Goal: Information Seeking & Learning: Learn about a topic

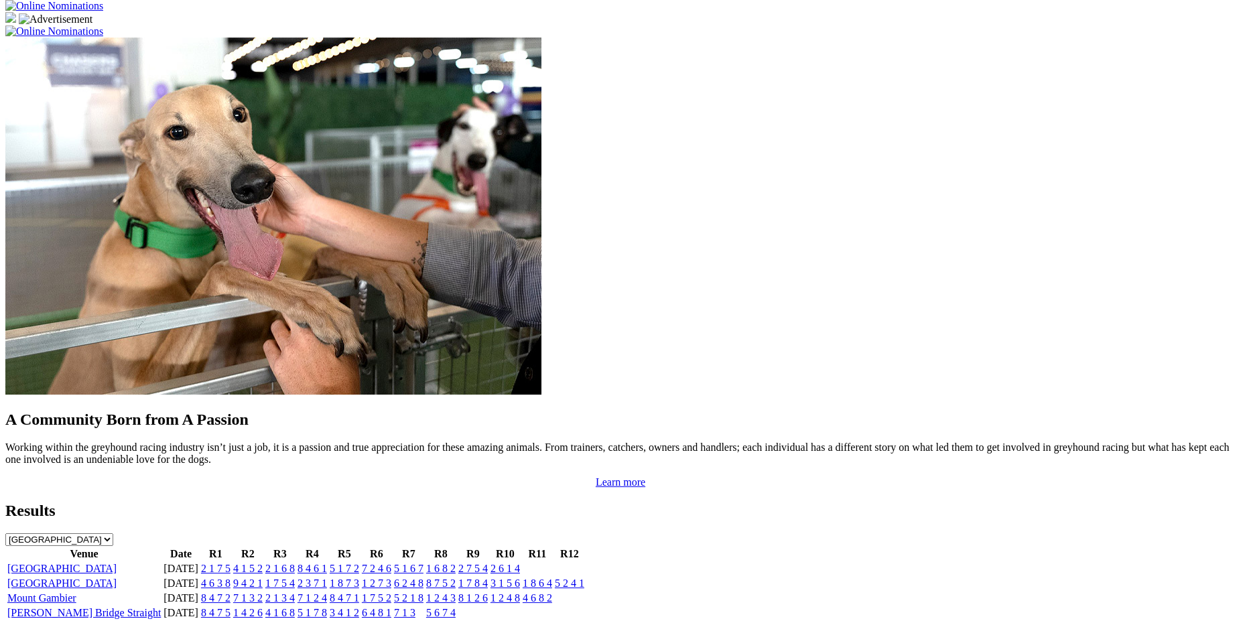
scroll to position [1017, 0]
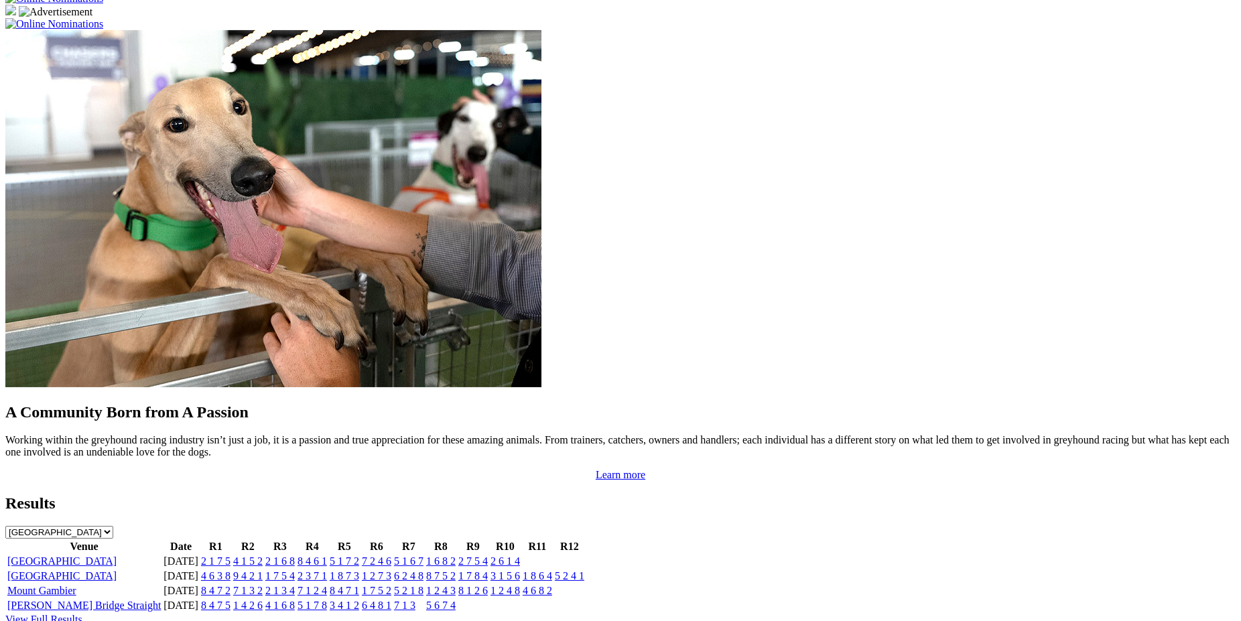
click at [82, 614] on link "View Full Results" at bounding box center [43, 619] width 77 height 11
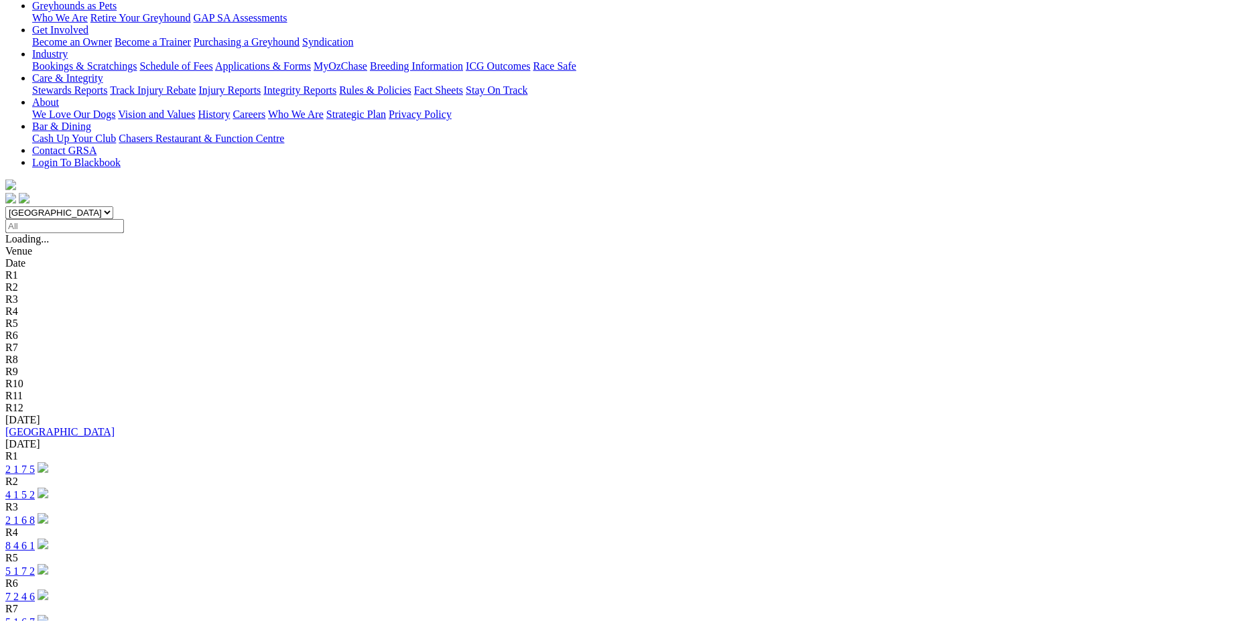
scroll to position [237, 0]
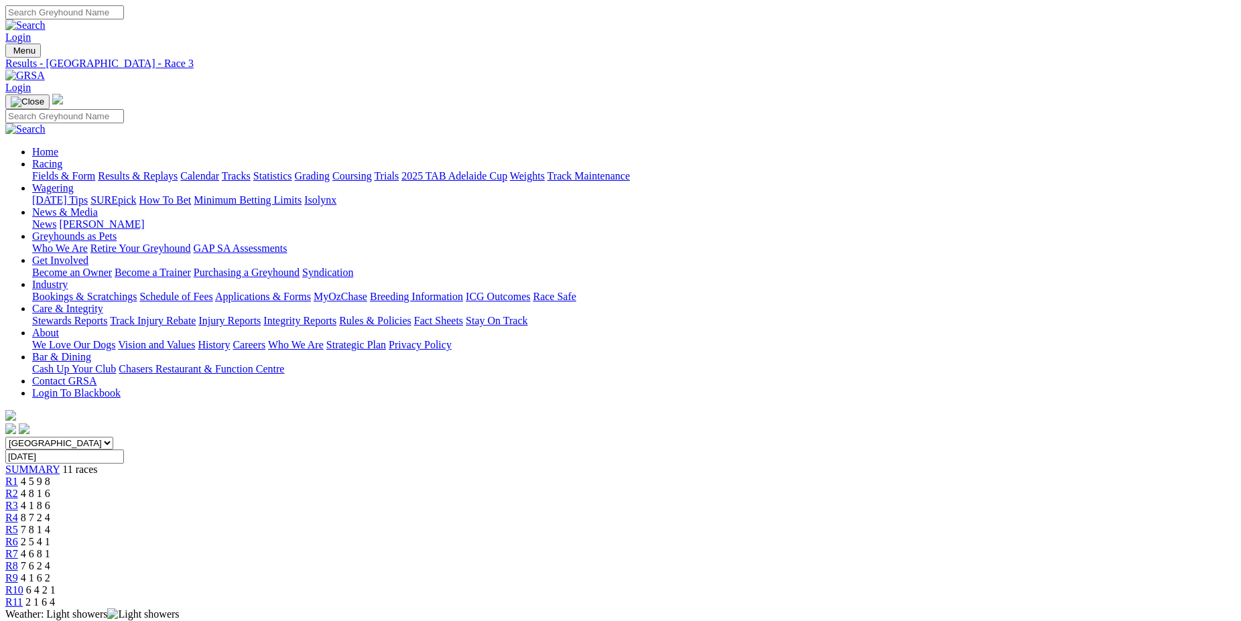
click at [18, 488] on span "R2" at bounding box center [11, 493] width 13 height 11
click at [18, 512] on link "R4" at bounding box center [11, 517] width 13 height 11
click at [18, 524] on span "R5" at bounding box center [11, 529] width 13 height 11
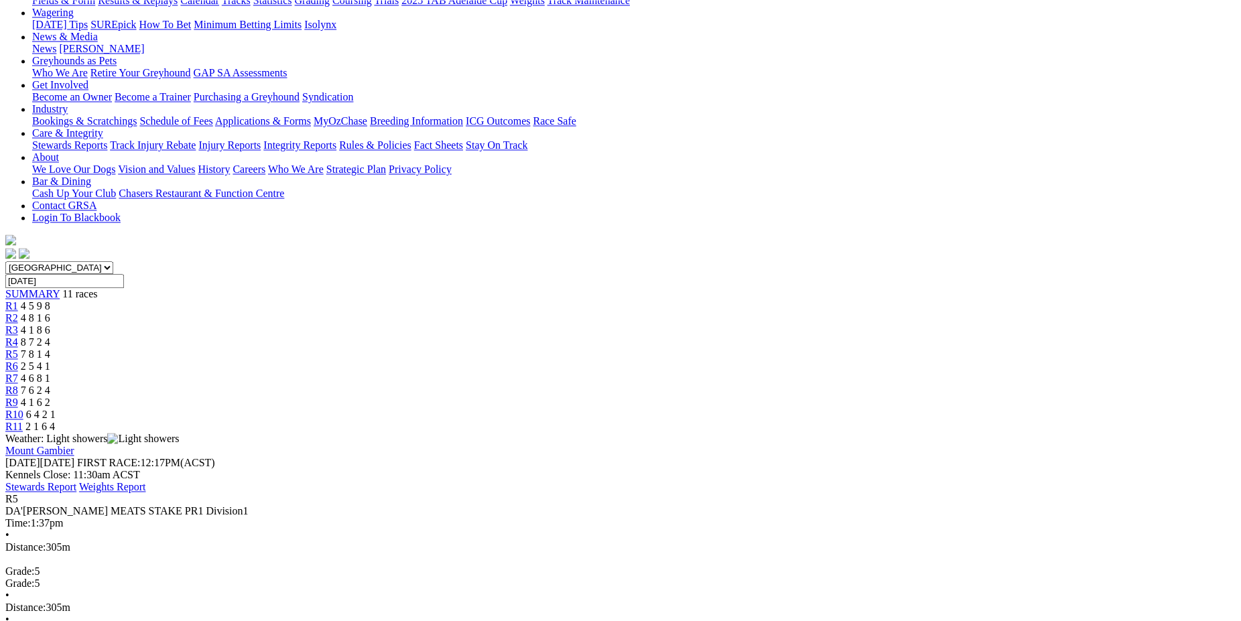
scroll to position [180, 0]
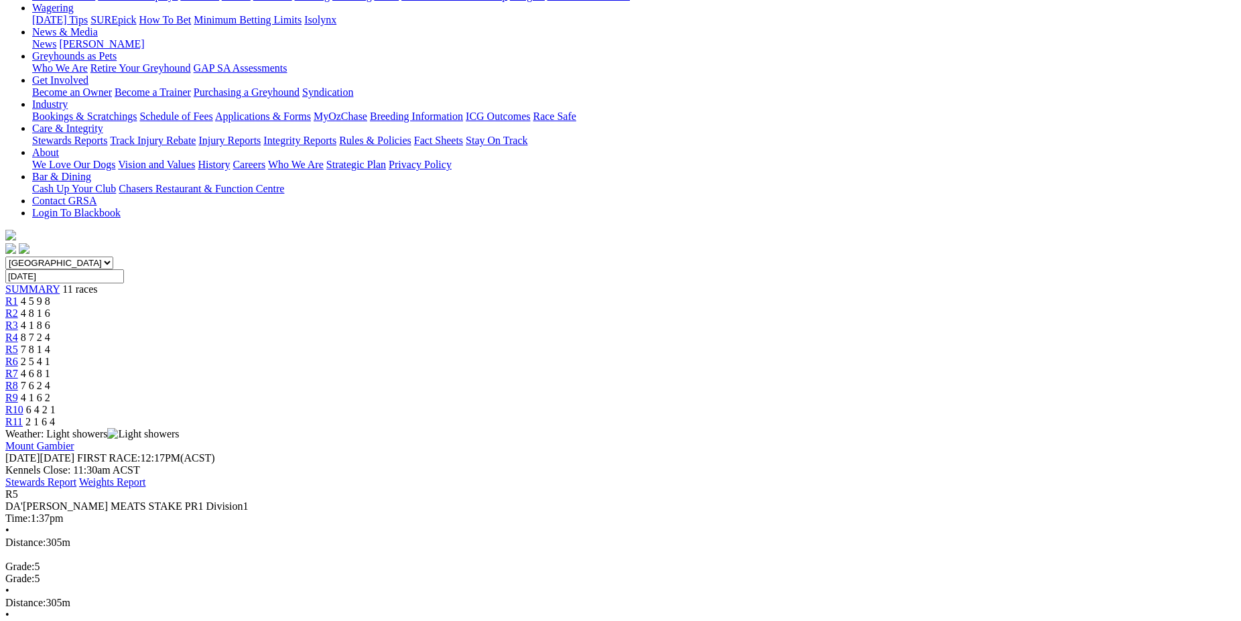
click at [18, 392] on span "R9" at bounding box center [11, 397] width 13 height 11
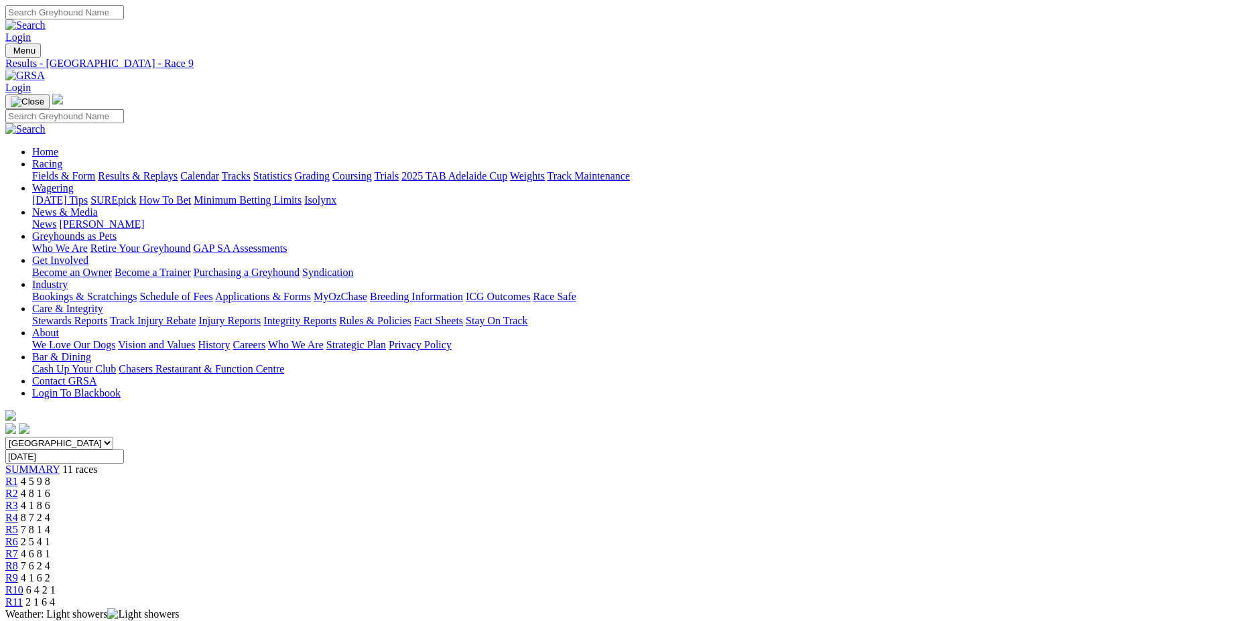
click at [18, 560] on span "R8" at bounding box center [11, 565] width 13 height 11
click at [372, 170] on link "Coursing" at bounding box center [352, 175] width 40 height 11
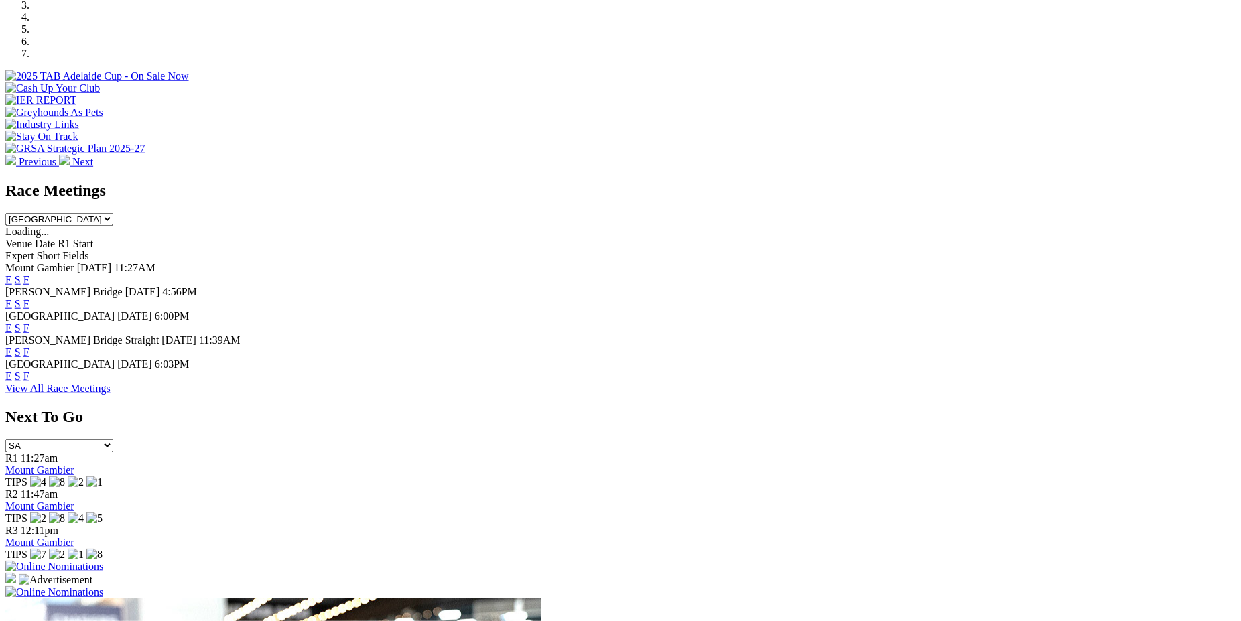
scroll to position [445, 0]
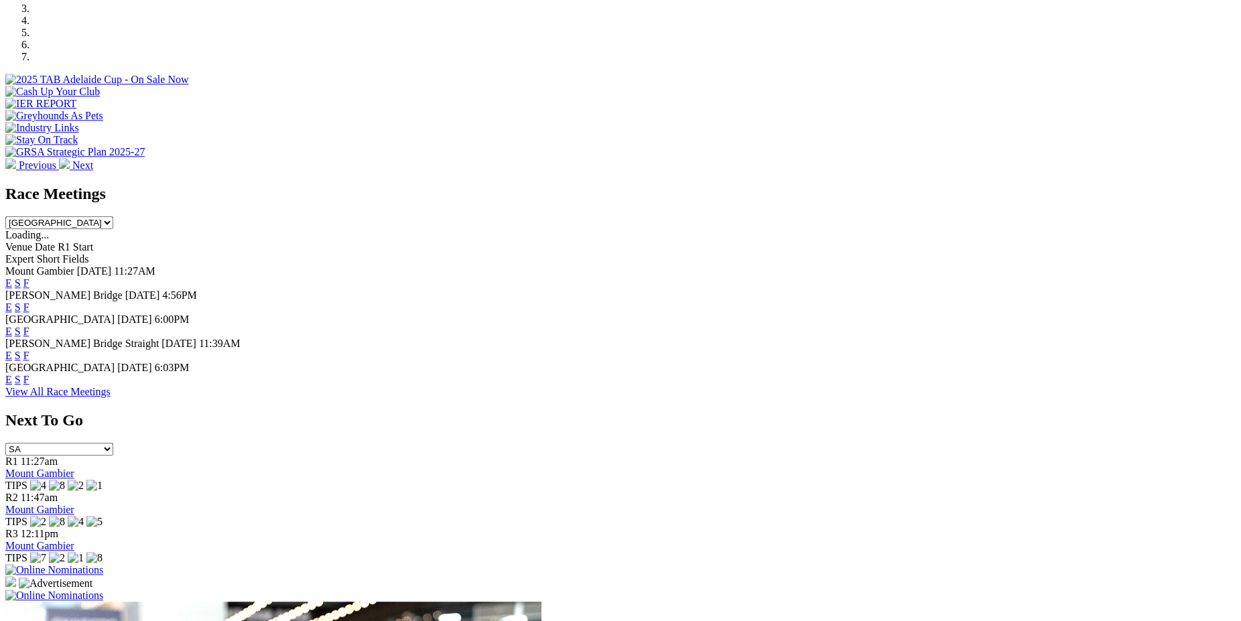
click at [29, 278] on link "F" at bounding box center [26, 283] width 6 height 11
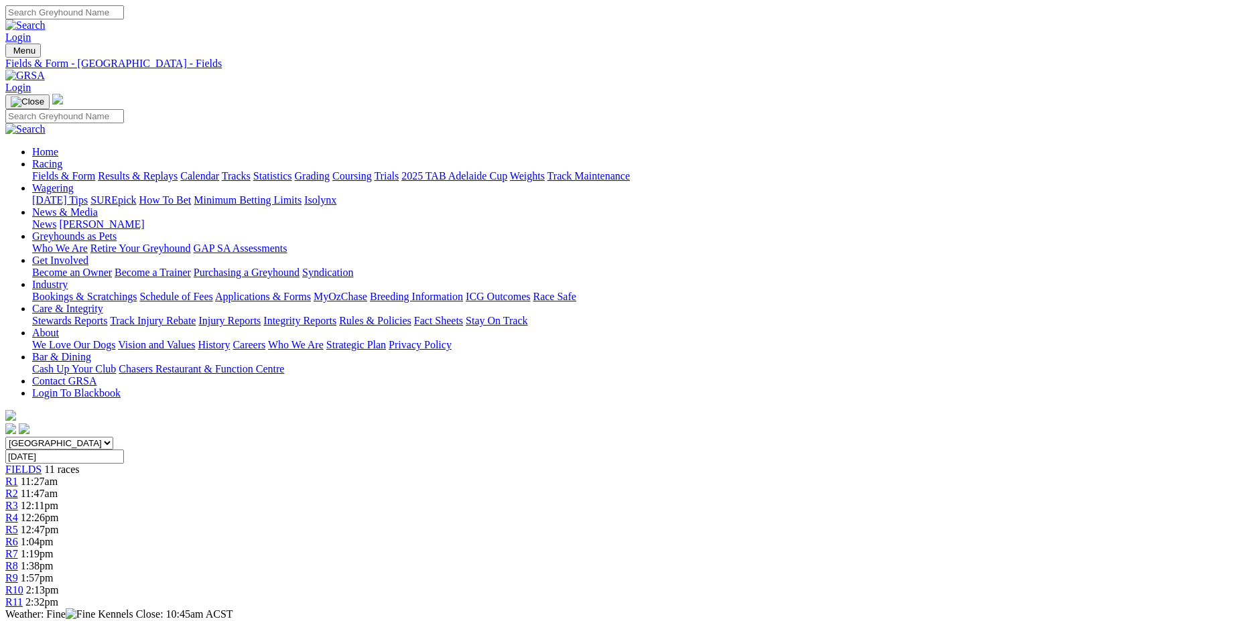
click at [18, 560] on span "R8" at bounding box center [11, 565] width 13 height 11
